Goal: Task Accomplishment & Management: Manage account settings

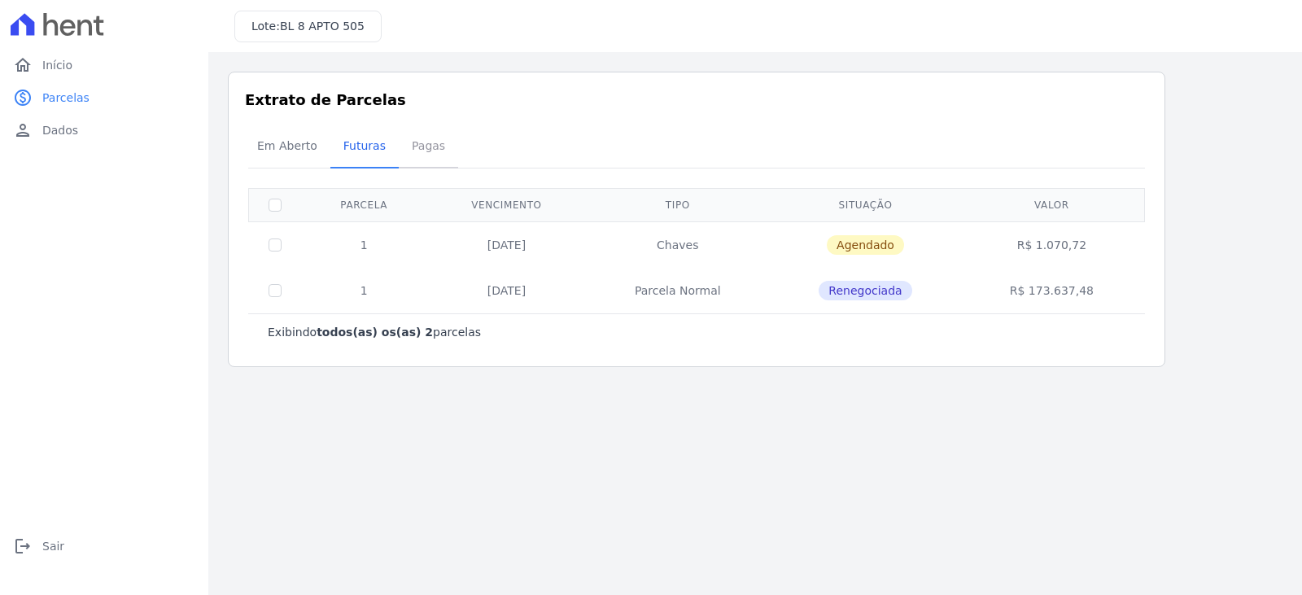
click at [406, 150] on span "Pagas" at bounding box center [428, 145] width 53 height 33
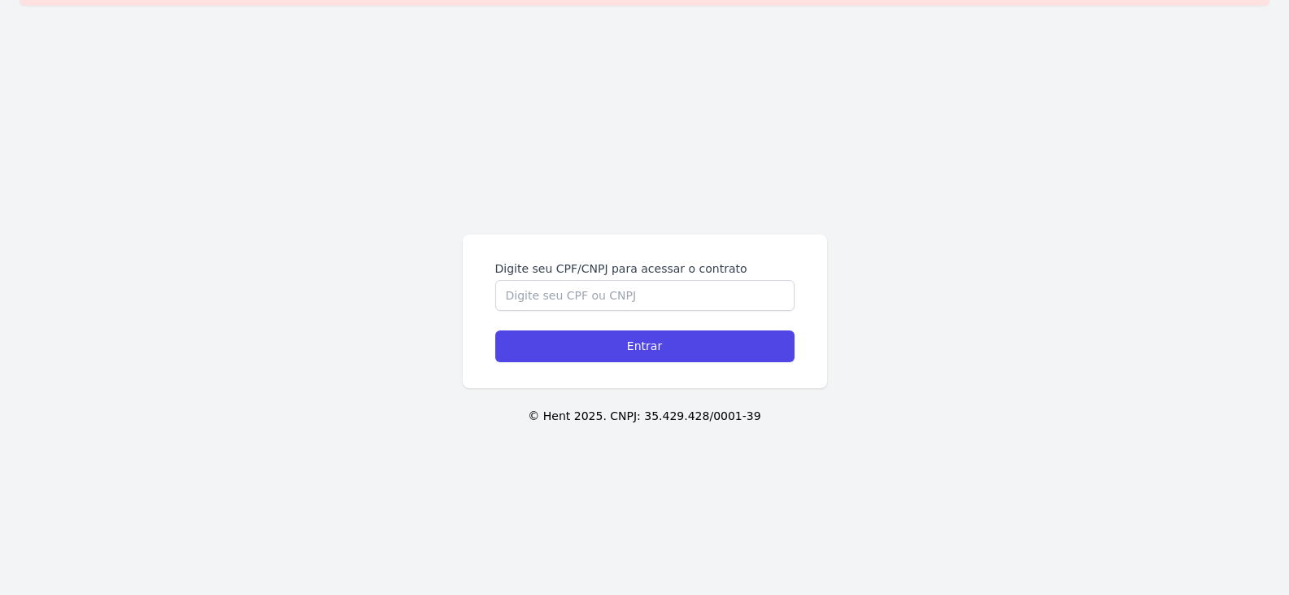
scroll to position [55, 0]
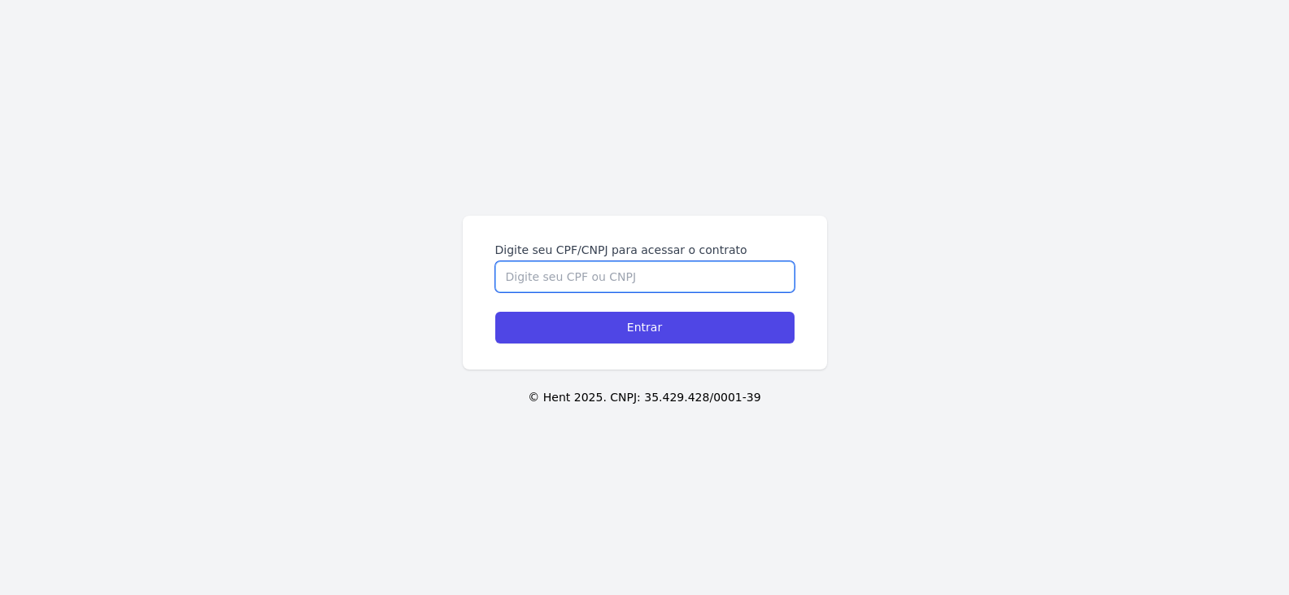
click at [593, 266] on input "Digite seu CPF/CNPJ para acessar o contrato" at bounding box center [644, 276] width 299 height 31
type input "07335639107"
click at [495, 312] on input "Entrar" at bounding box center [644, 328] width 299 height 32
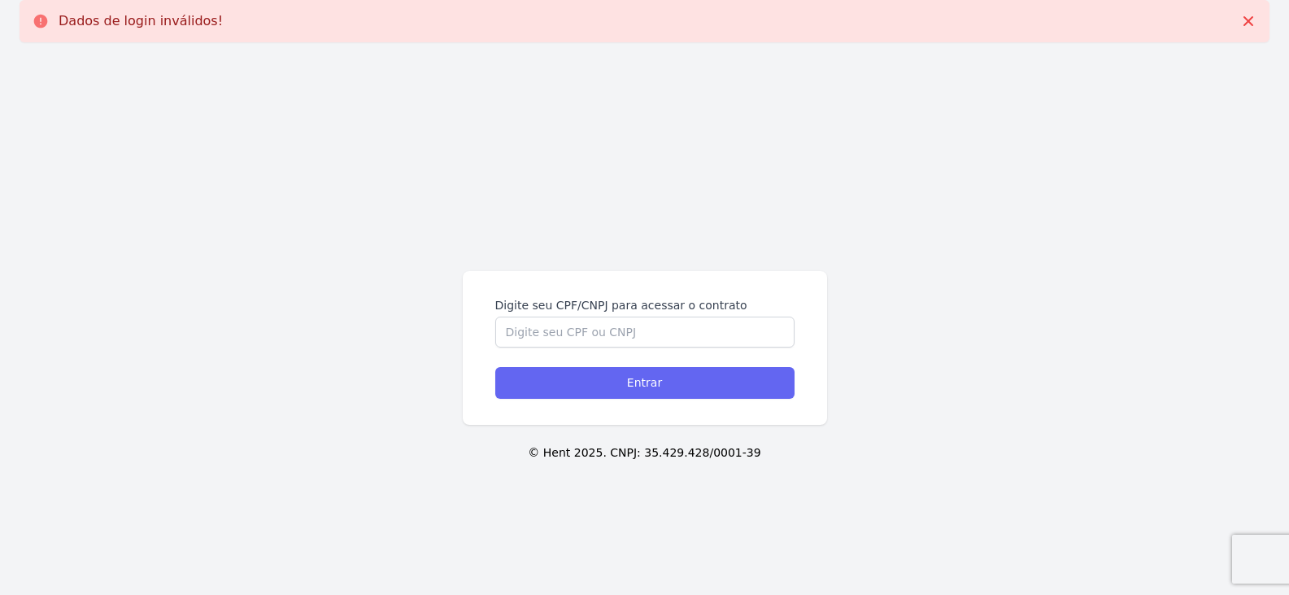
scroll to position [55, 0]
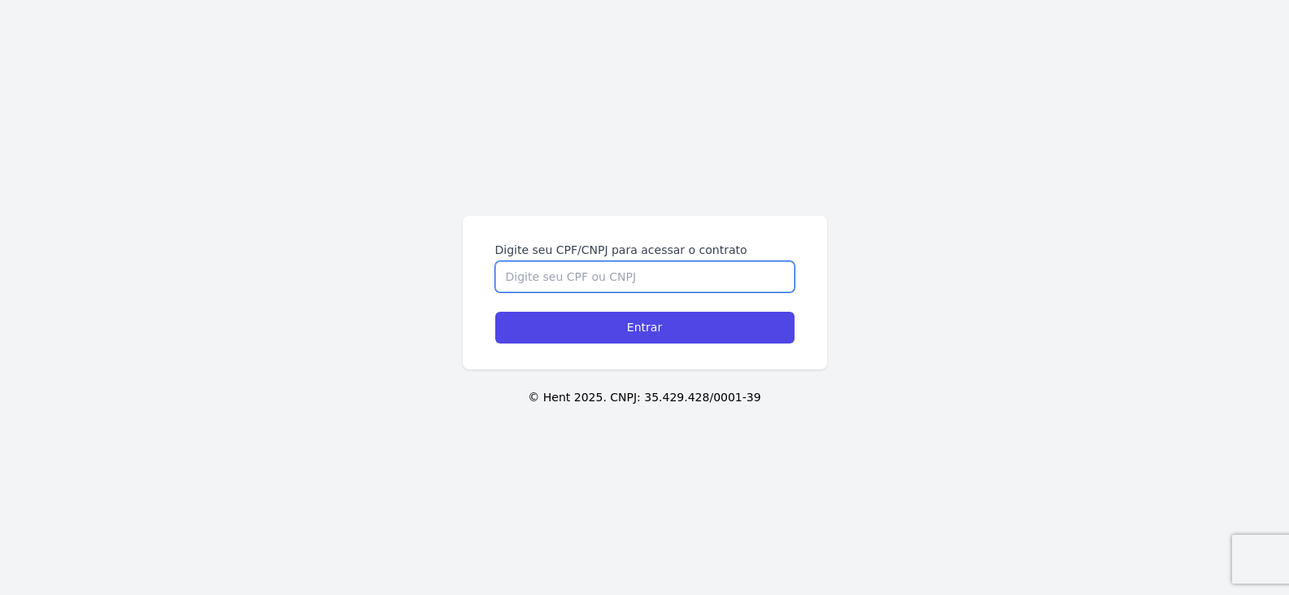
click at [556, 275] on input "Digite seu CPF/CNPJ para acessar o contrato" at bounding box center [644, 276] width 299 height 31
type input "07335639107"
click at [495, 312] on input "Entrar" at bounding box center [644, 328] width 299 height 32
click at [556, 289] on input "Digite seu CPF/CNPJ para acessar o contrato" at bounding box center [650, 276] width 299 height 31
type input "07335639107"
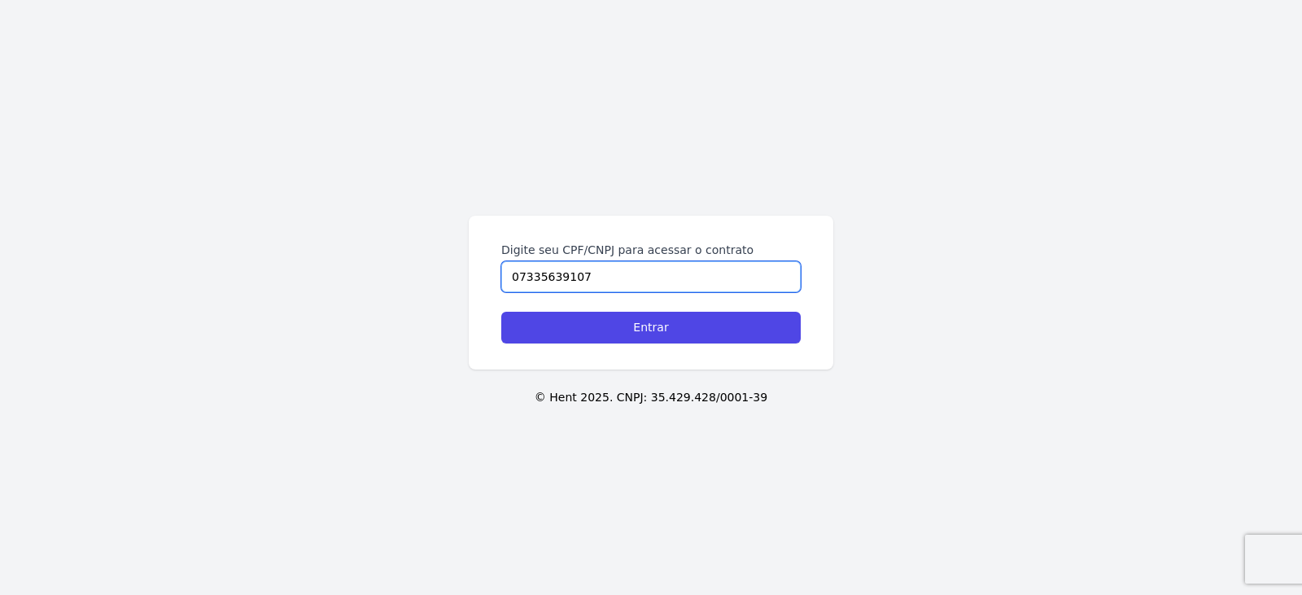
click at [501, 312] on input "Entrar" at bounding box center [650, 328] width 299 height 32
